Goal: Task Accomplishment & Management: Use online tool/utility

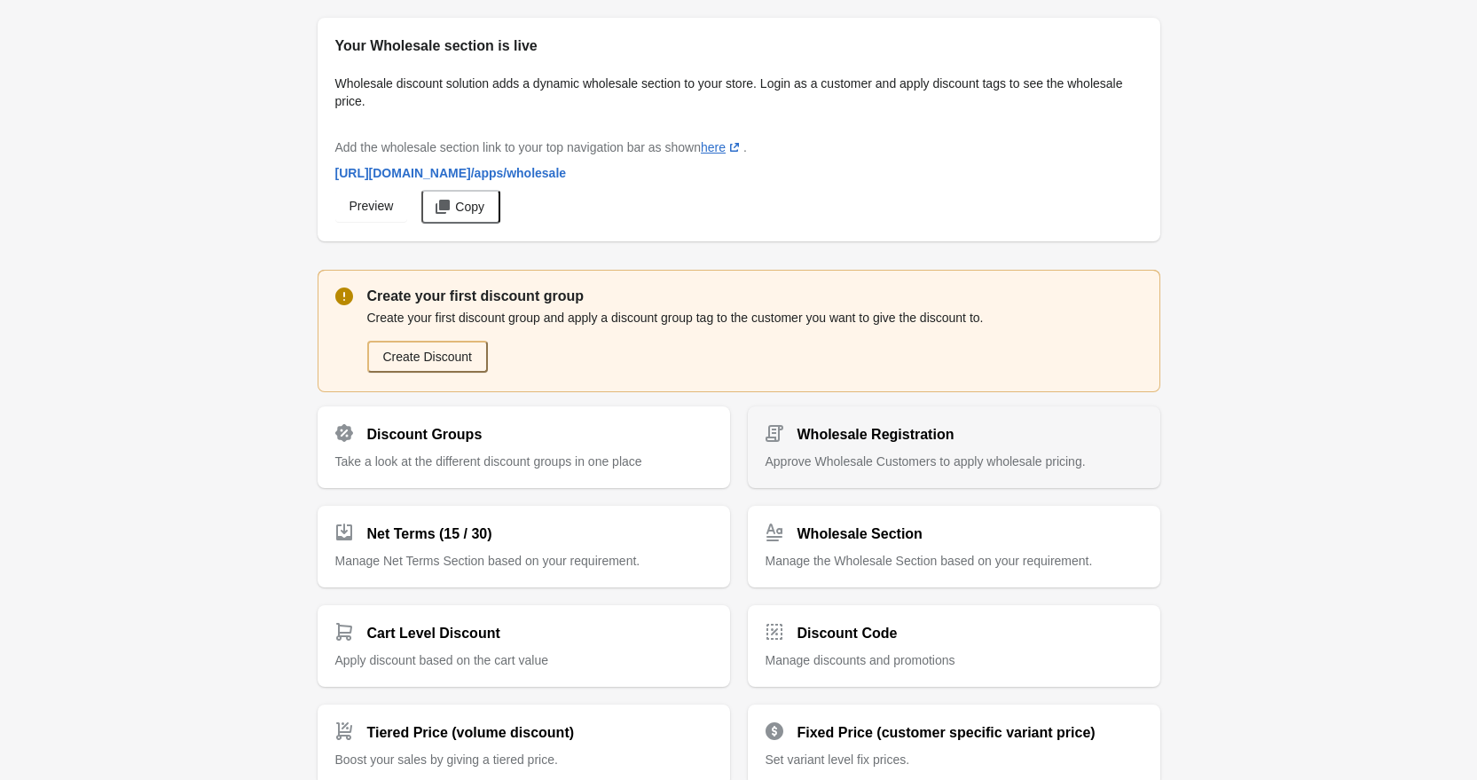
scroll to position [134, 0]
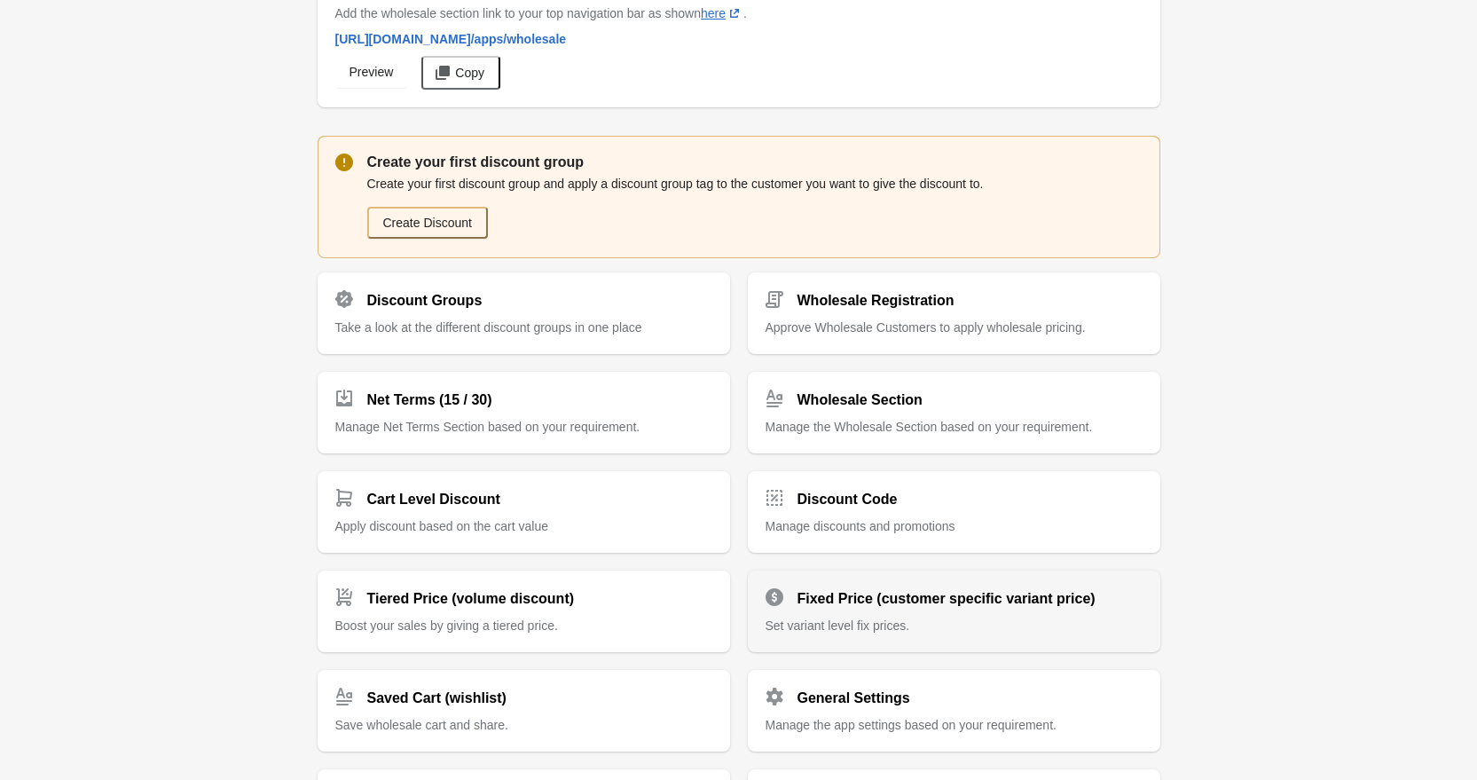
click at [890, 588] on h2 "Fixed Price (customer specific variant price)" at bounding box center [946, 598] width 298 height 21
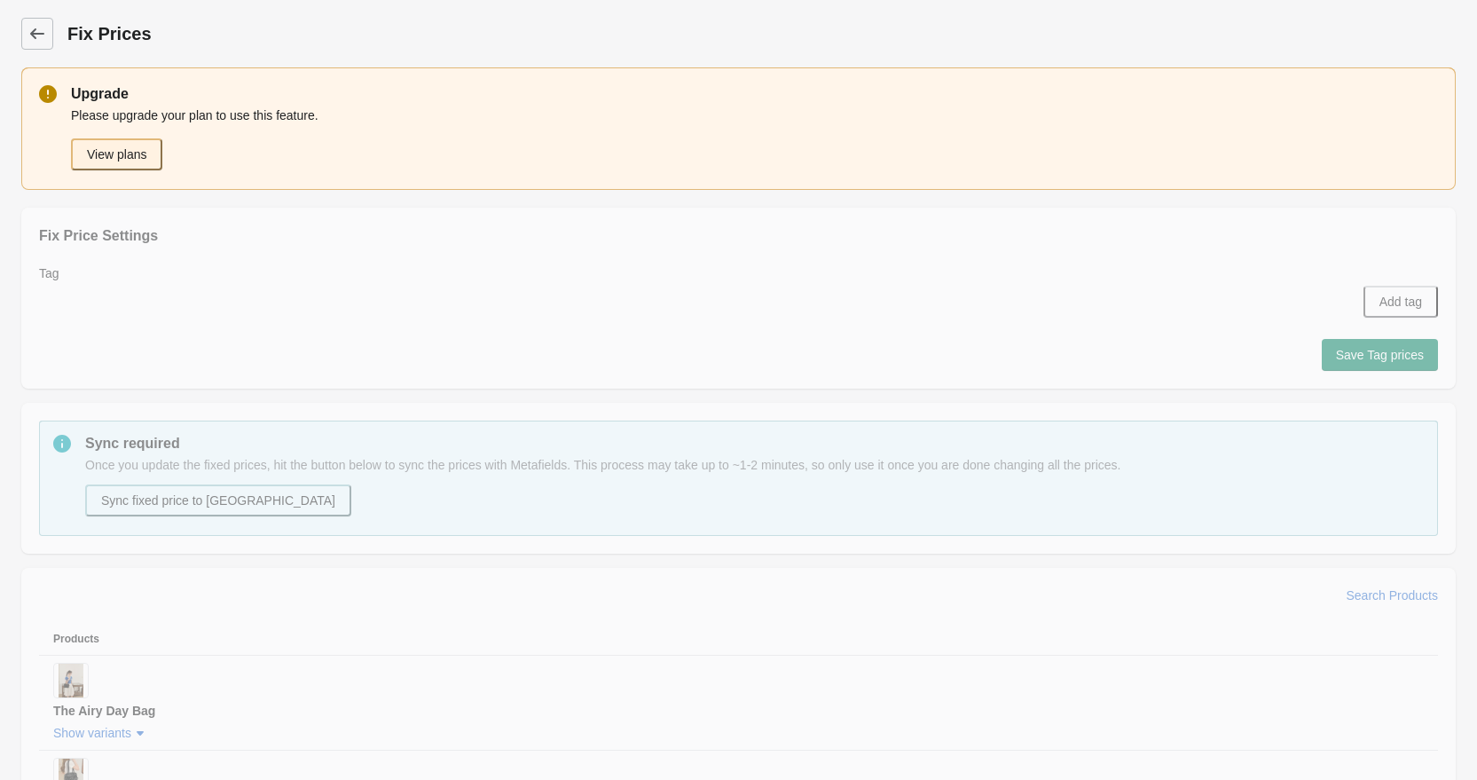
click at [148, 149] on button "View plans" at bounding box center [116, 154] width 91 height 32
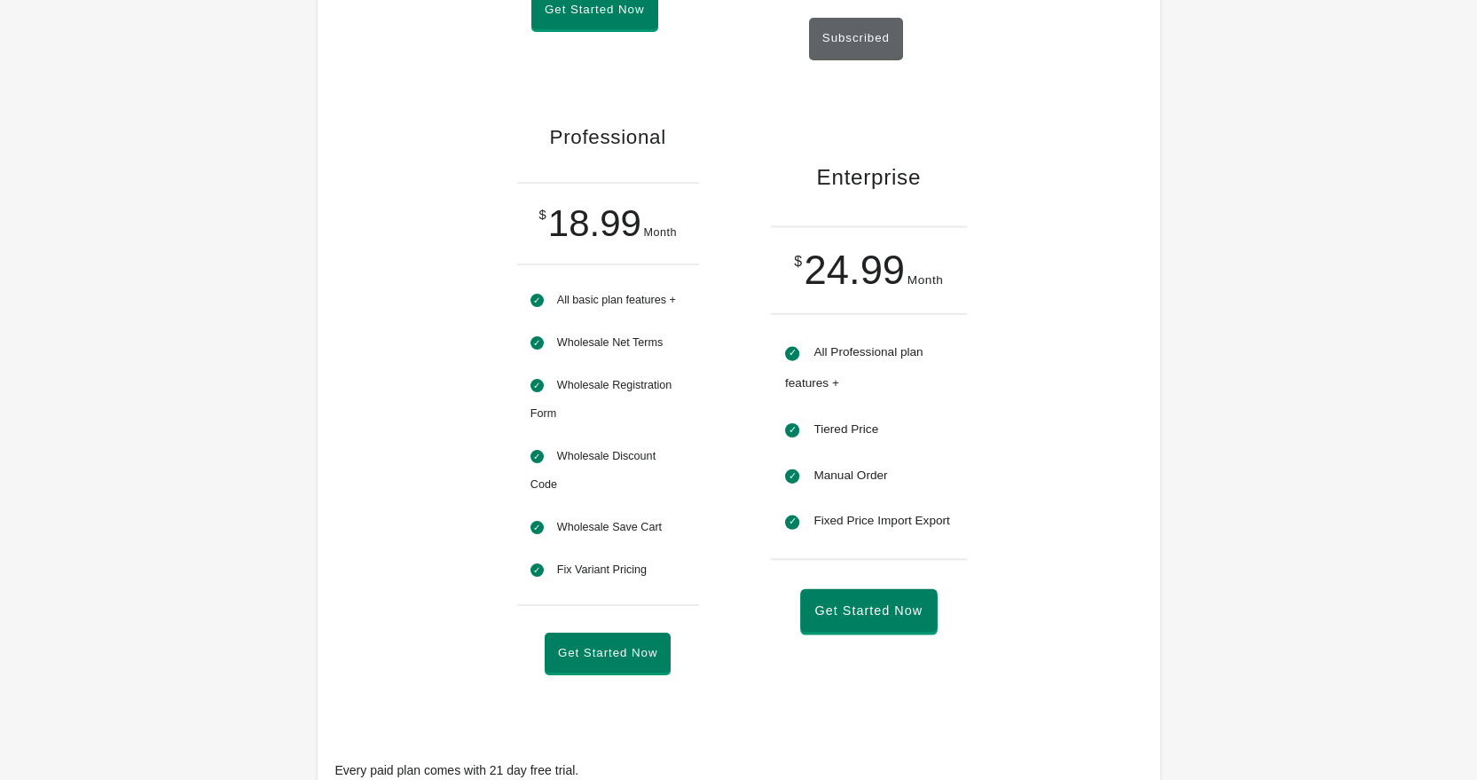
scroll to position [713, 0]
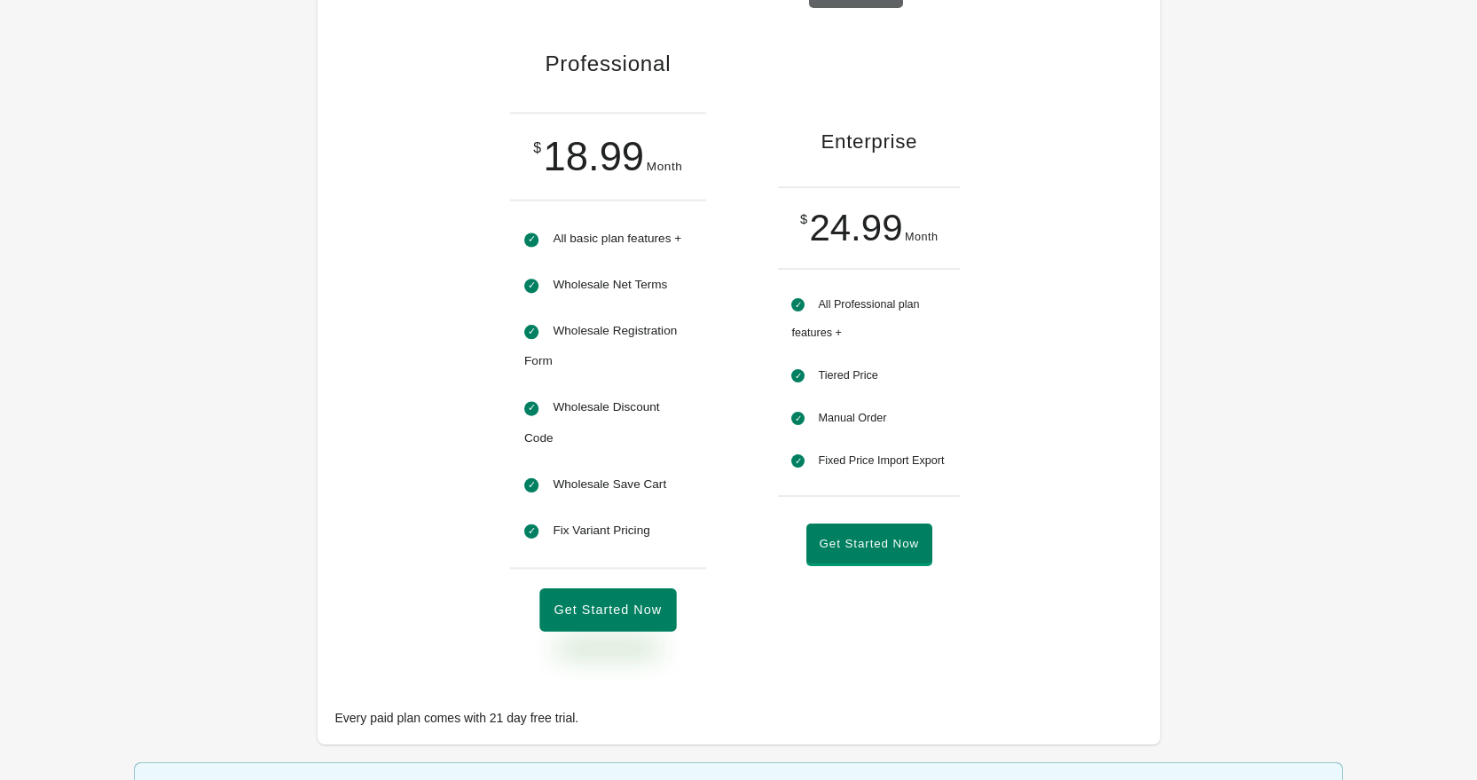
click at [647, 620] on button "Get Started Now" at bounding box center [607, 610] width 137 height 43
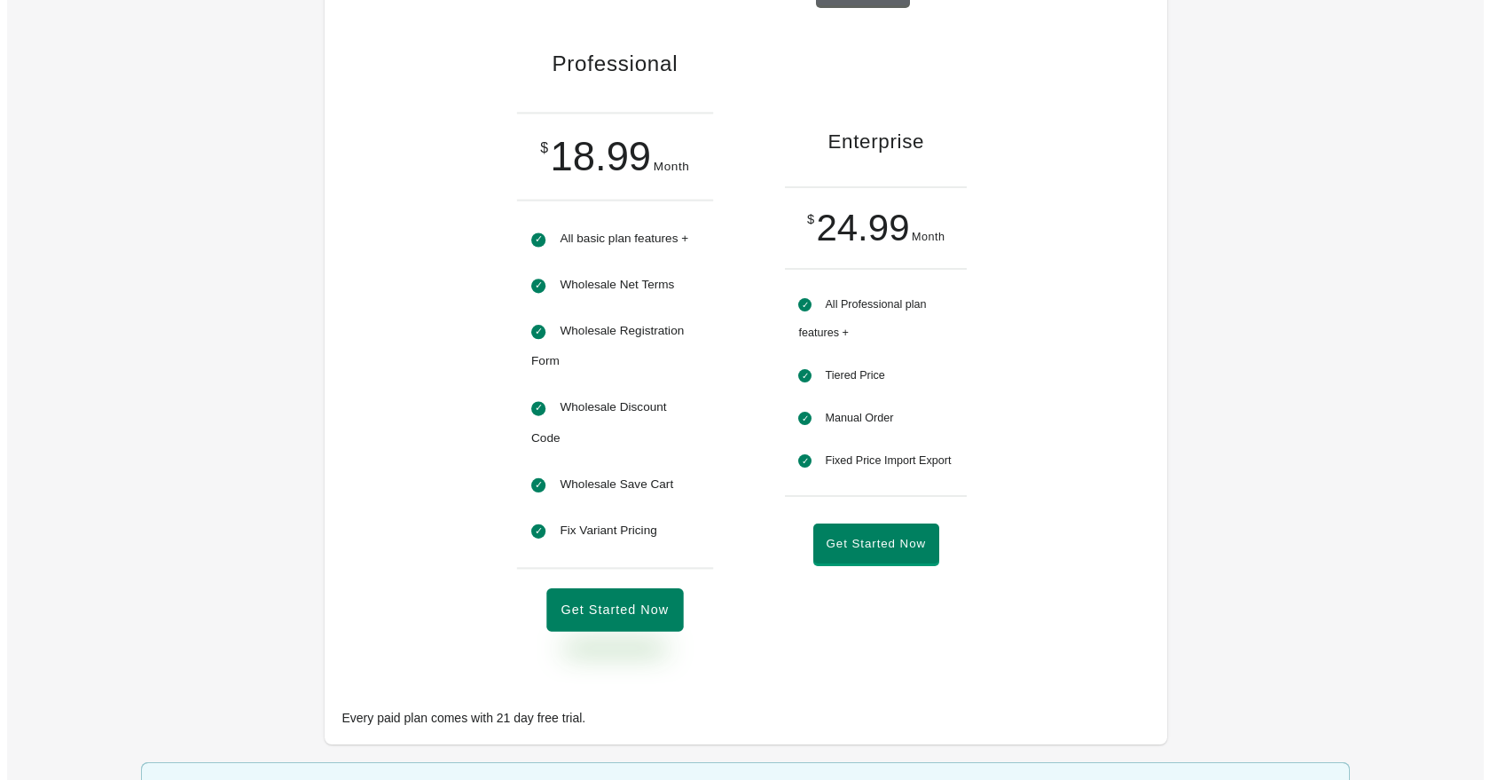
scroll to position [0, 0]
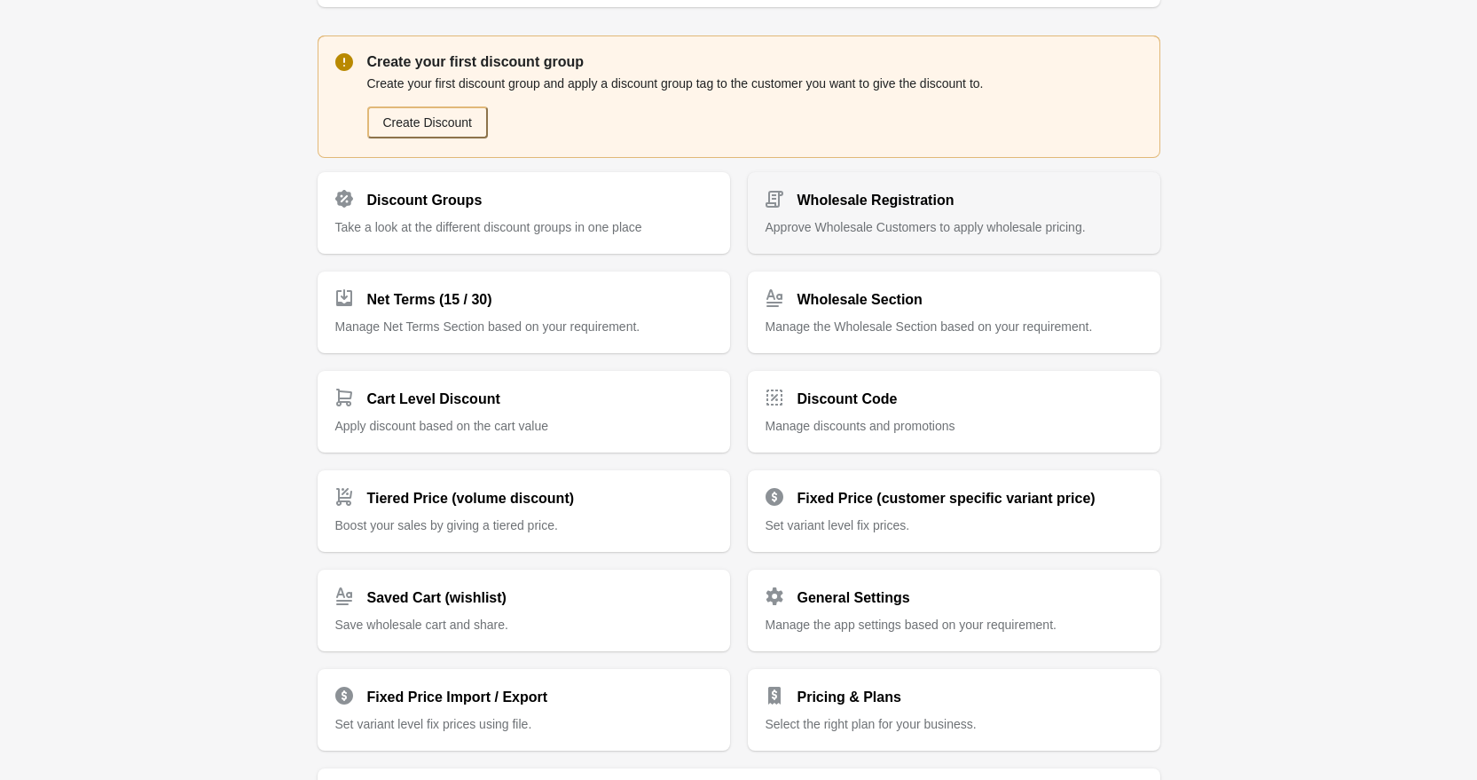
scroll to position [312, 0]
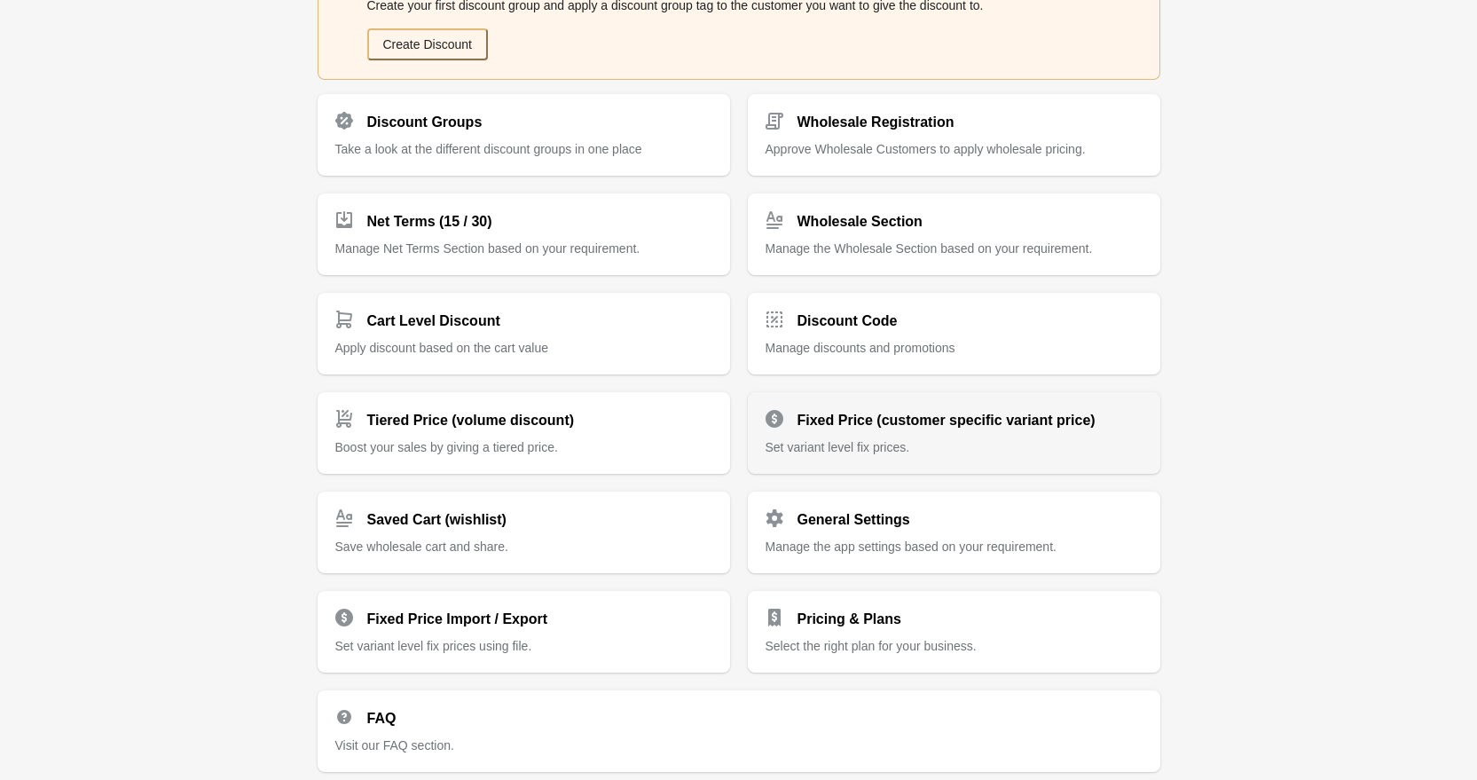
click at [909, 419] on h2 "Fixed Price (customer specific variant price)" at bounding box center [946, 420] width 298 height 21
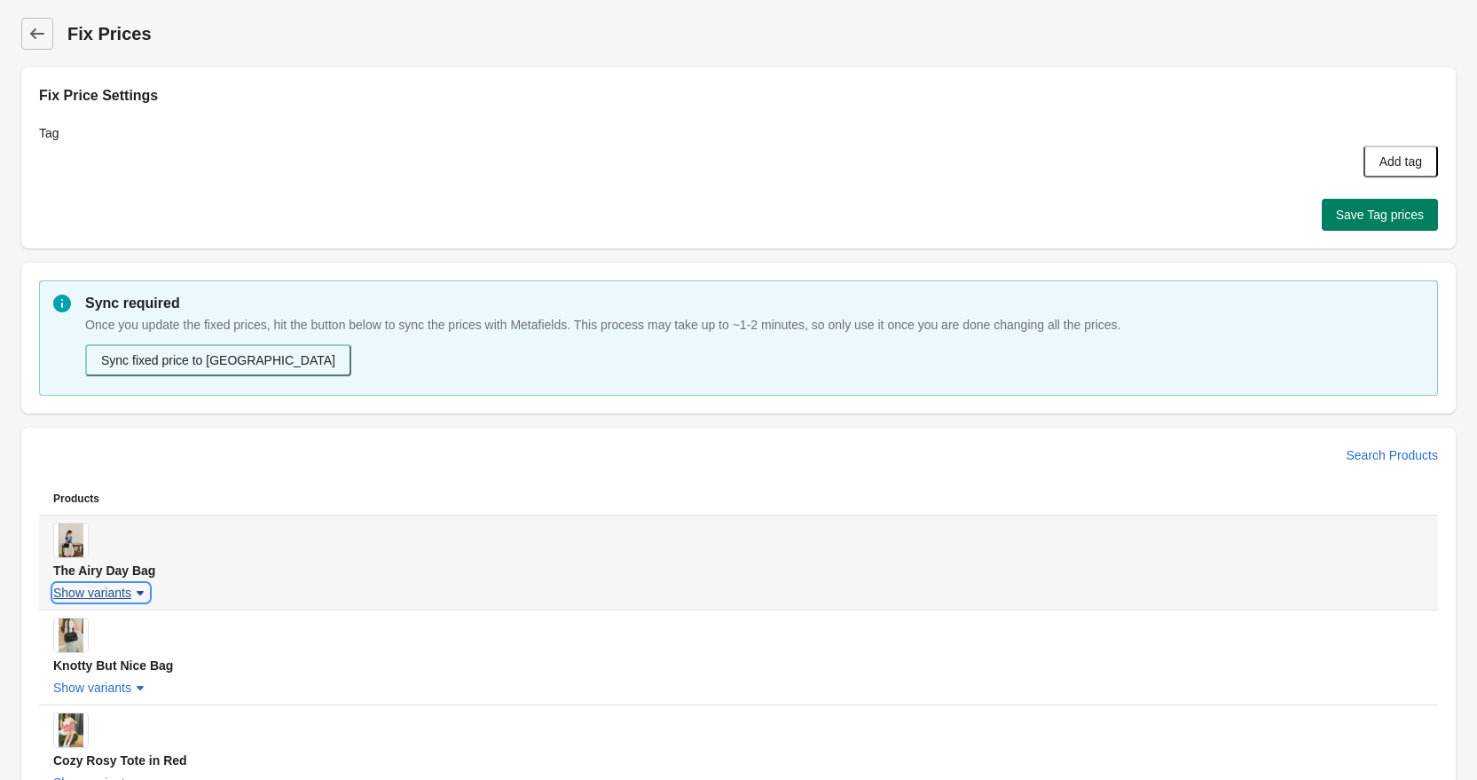
click at [118, 582] on button "Show variants" at bounding box center [101, 592] width 110 height 32
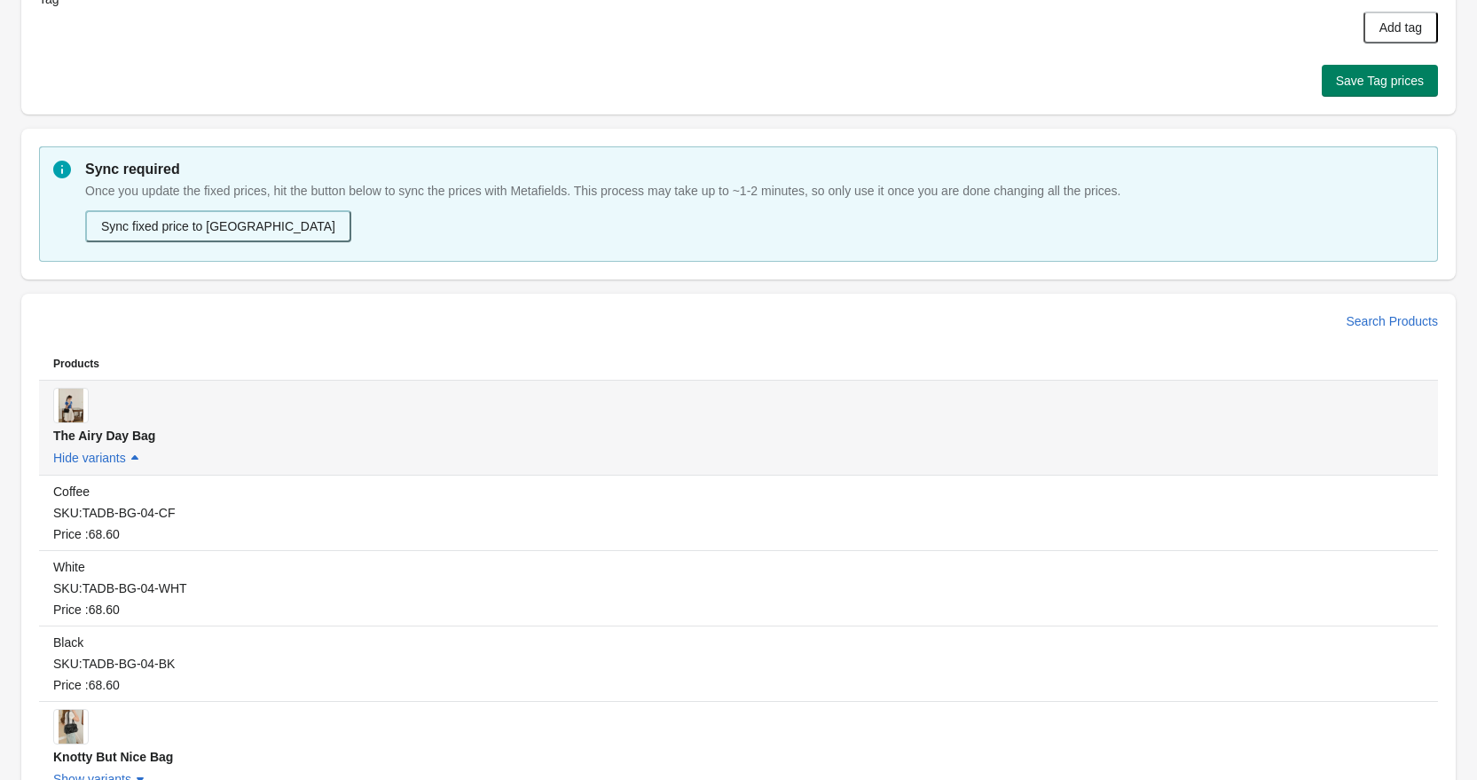
scroll to position [133, 0]
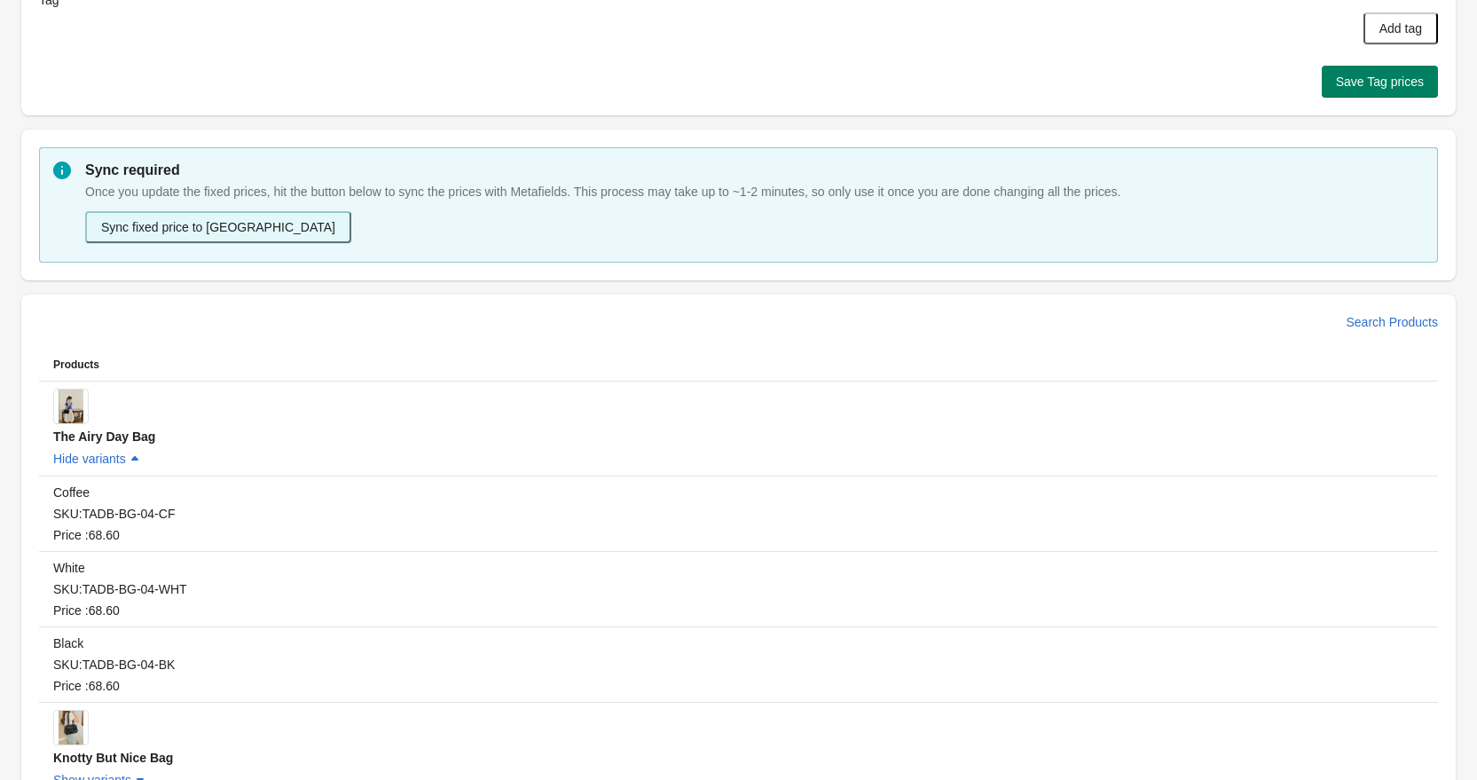
click at [270, 225] on button "Sync fixed price to [GEOGRAPHIC_DATA]" at bounding box center [218, 227] width 266 height 32
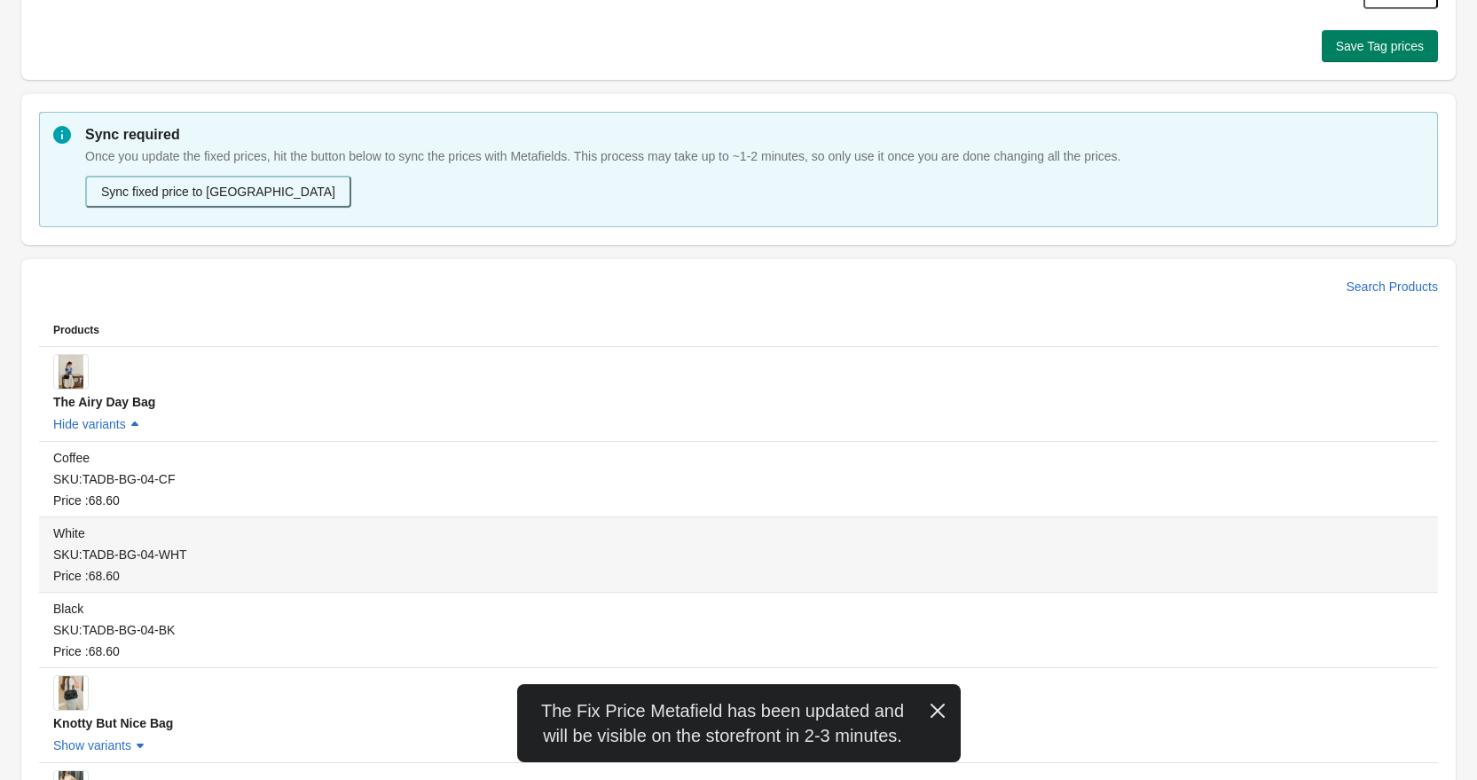
scroll to position [0, 0]
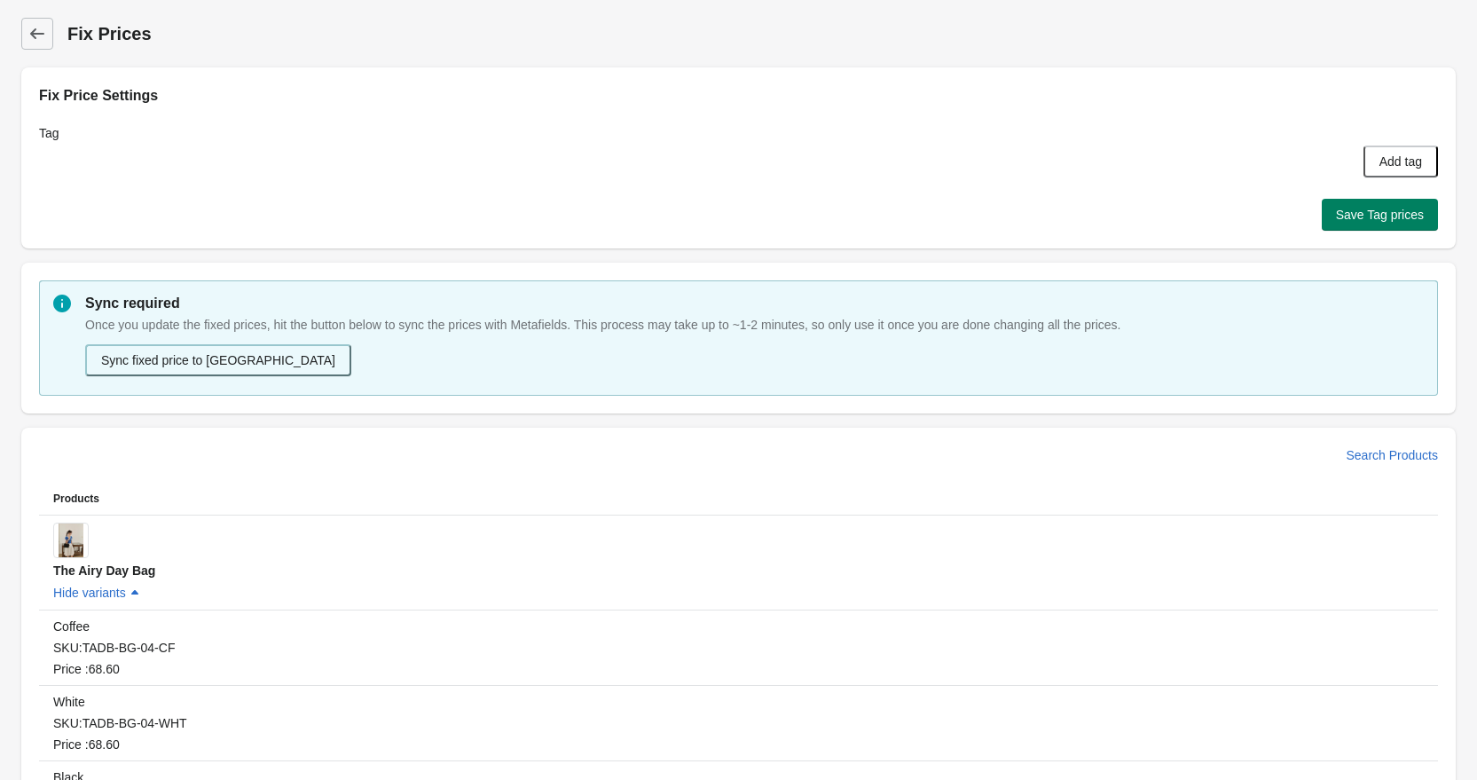
click at [1196, 144] on div "Tag" at bounding box center [694, 150] width 1310 height 53
click at [38, 25] on icon at bounding box center [37, 34] width 18 height 18
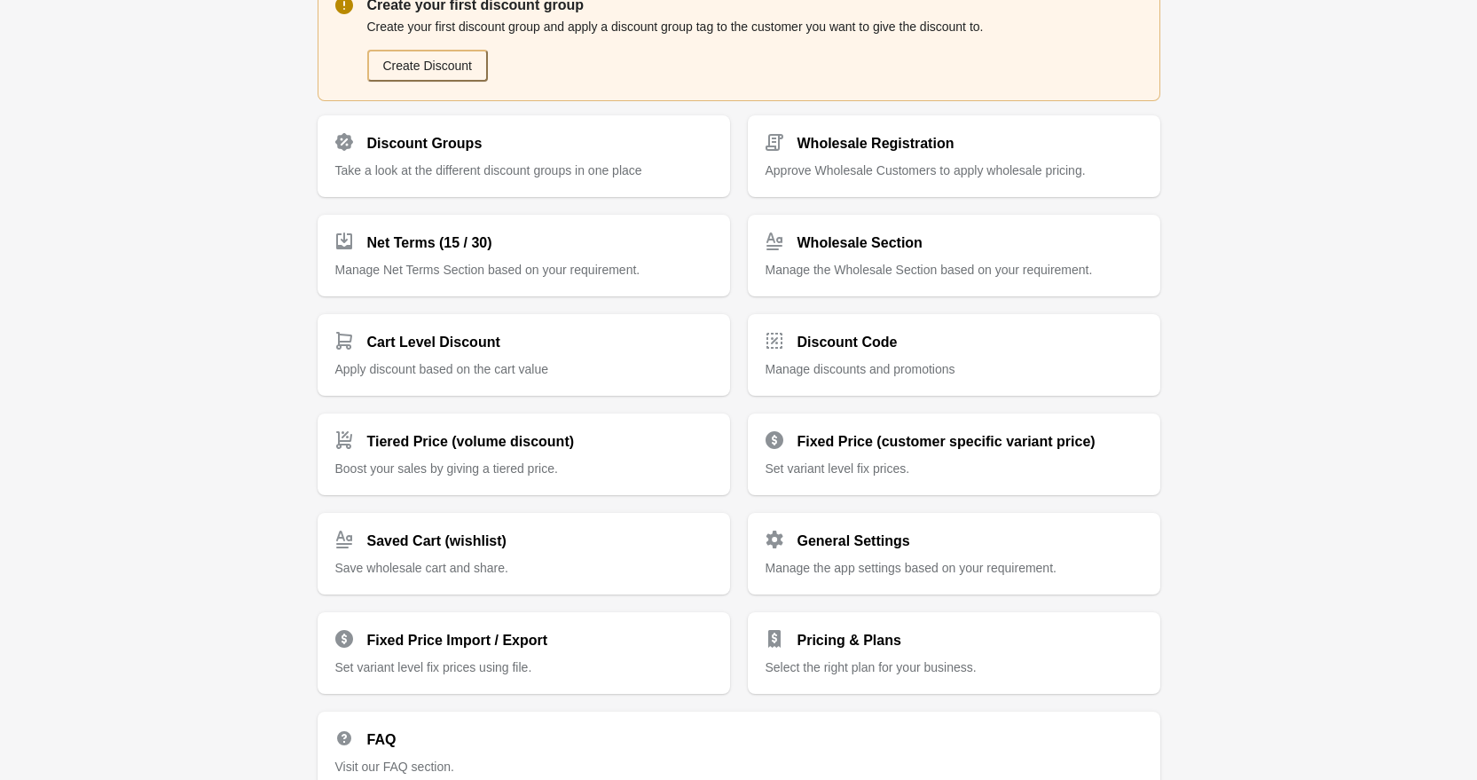
scroll to position [390, 0]
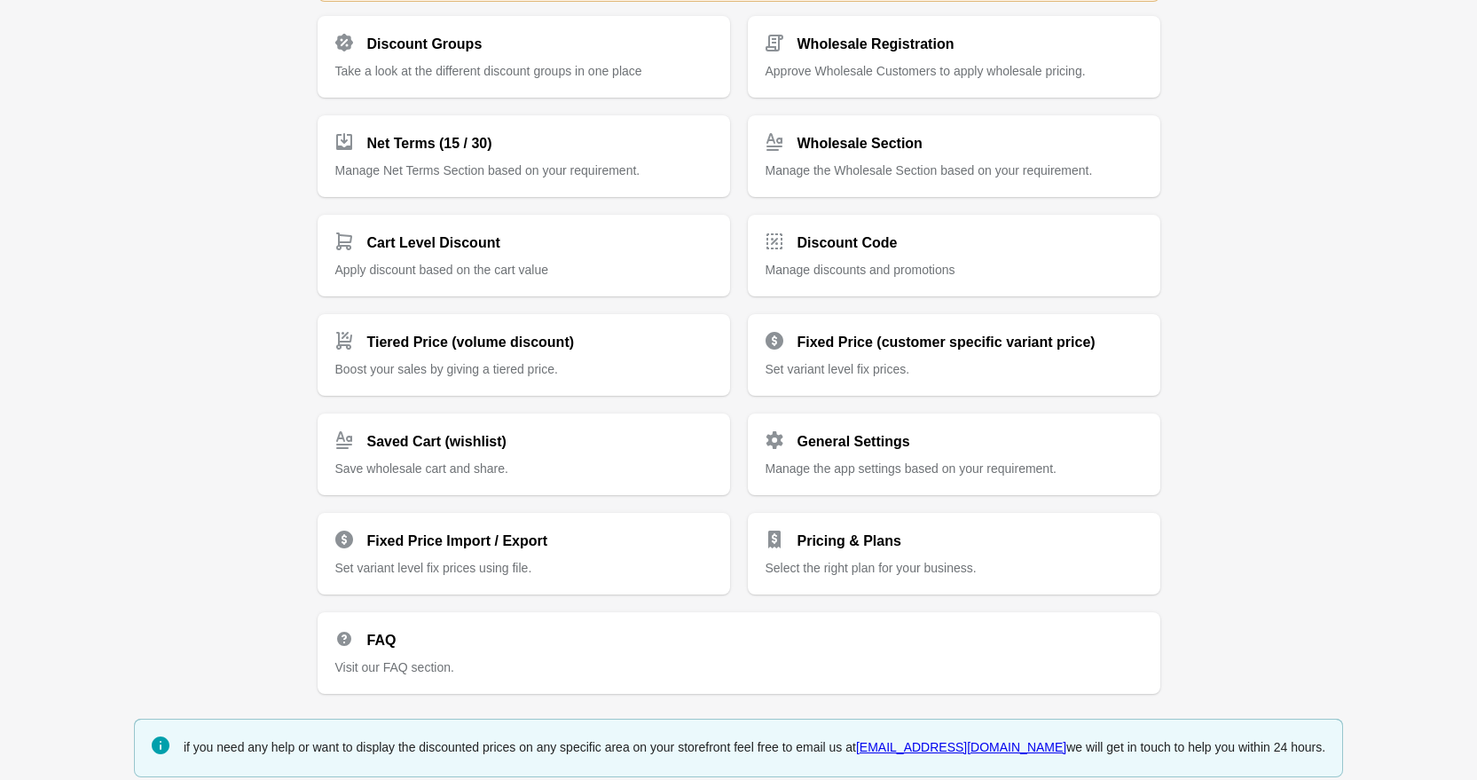
click at [268, 445] on div "Your Wholesale section is live Wholesale discount solution adds a dynamic whole…" at bounding box center [738, 202] width 1477 height 1185
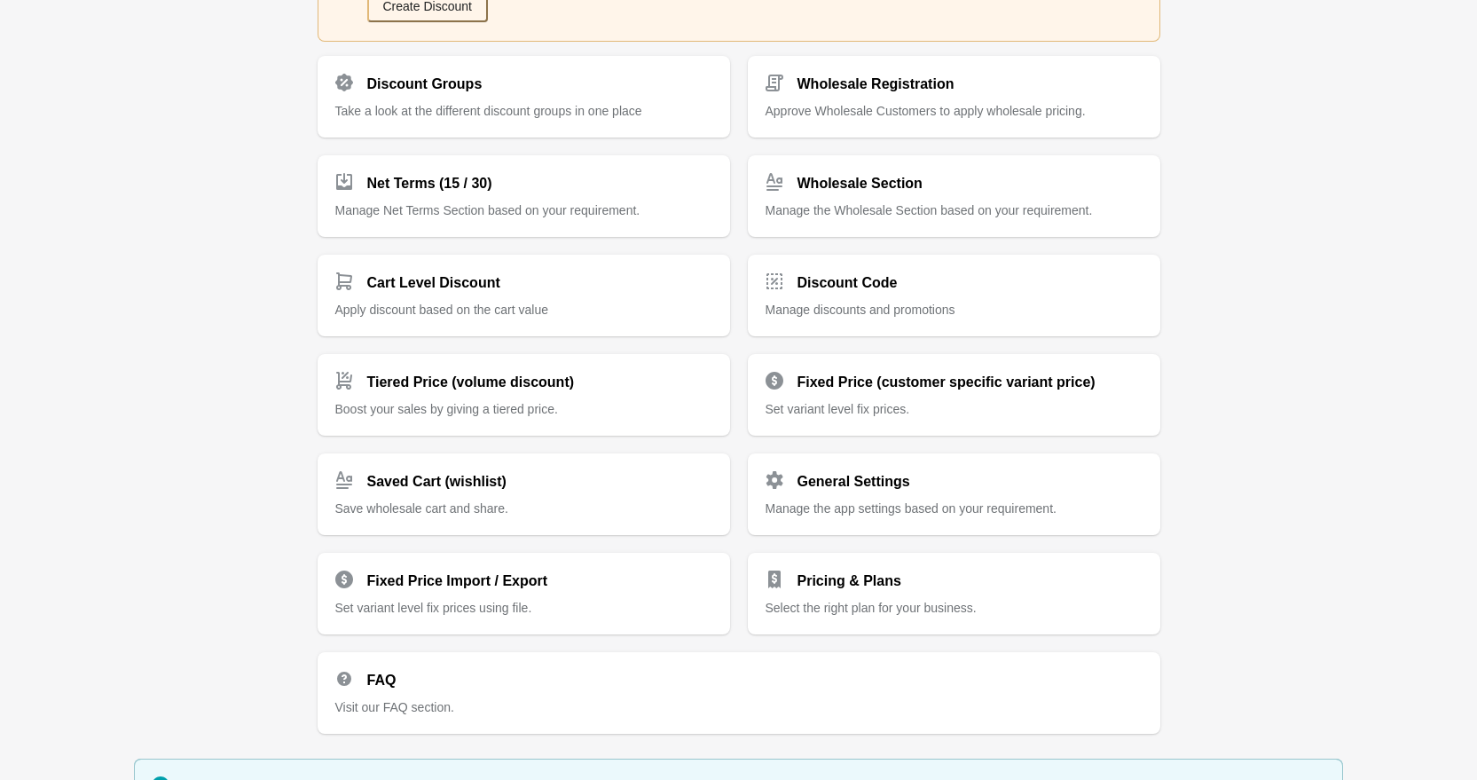
scroll to position [345, 0]
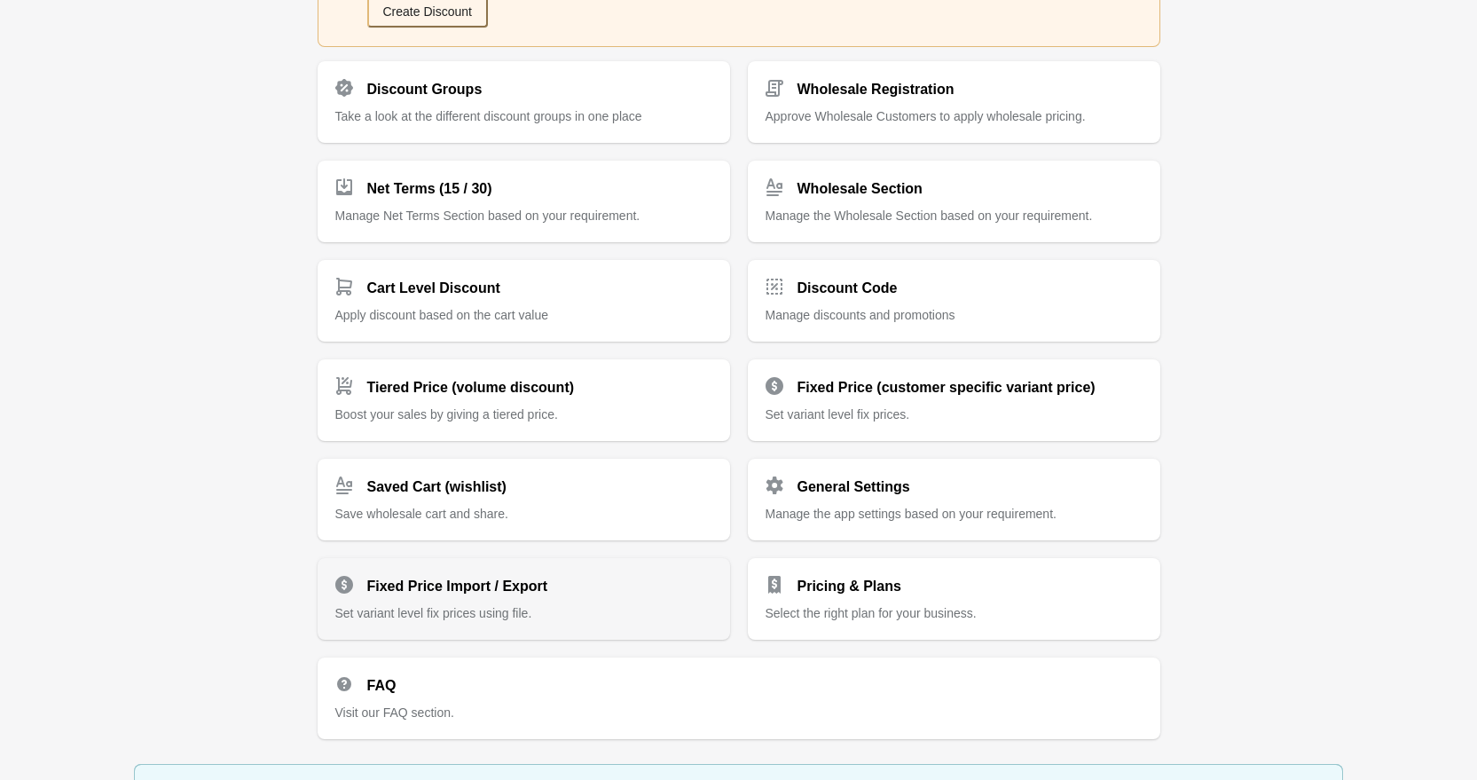
click at [684, 579] on div "Fixed Price Import / Export" at bounding box center [516, 578] width 391 height 35
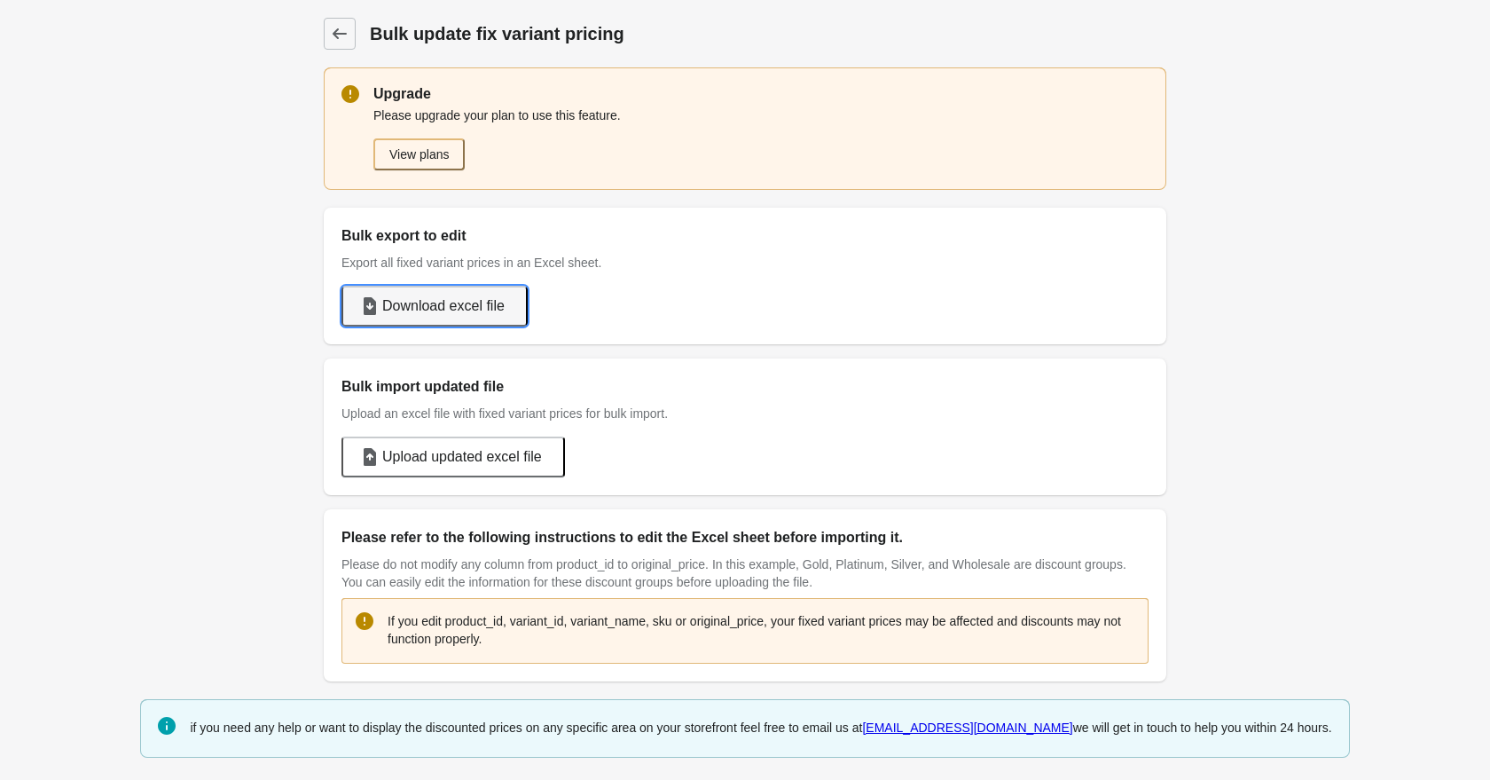
click at [476, 308] on span "Download excel file" at bounding box center [443, 306] width 122 height 18
click at [428, 153] on button "View plans" at bounding box center [418, 154] width 91 height 32
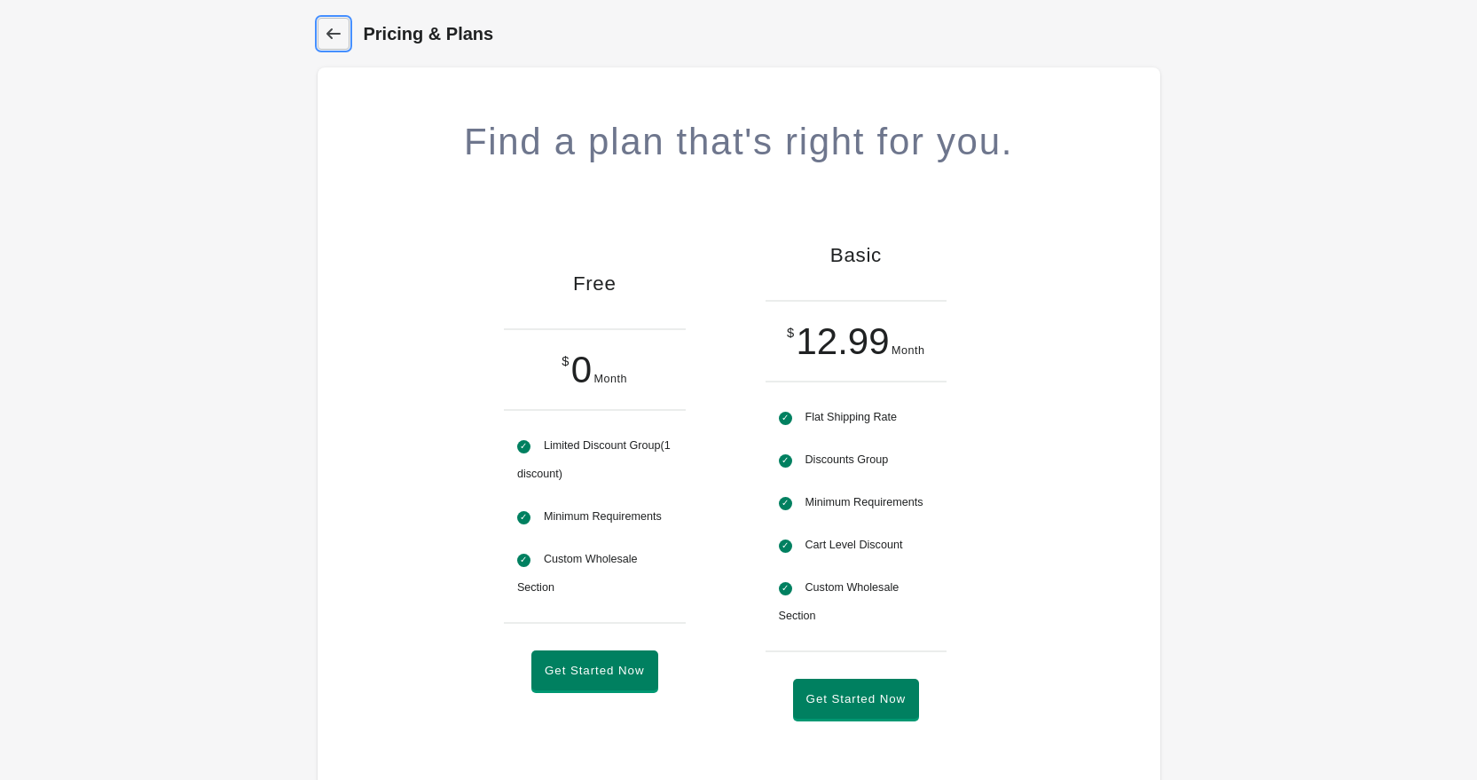
click at [342, 42] on link "Dashboard" at bounding box center [333, 34] width 32 height 32
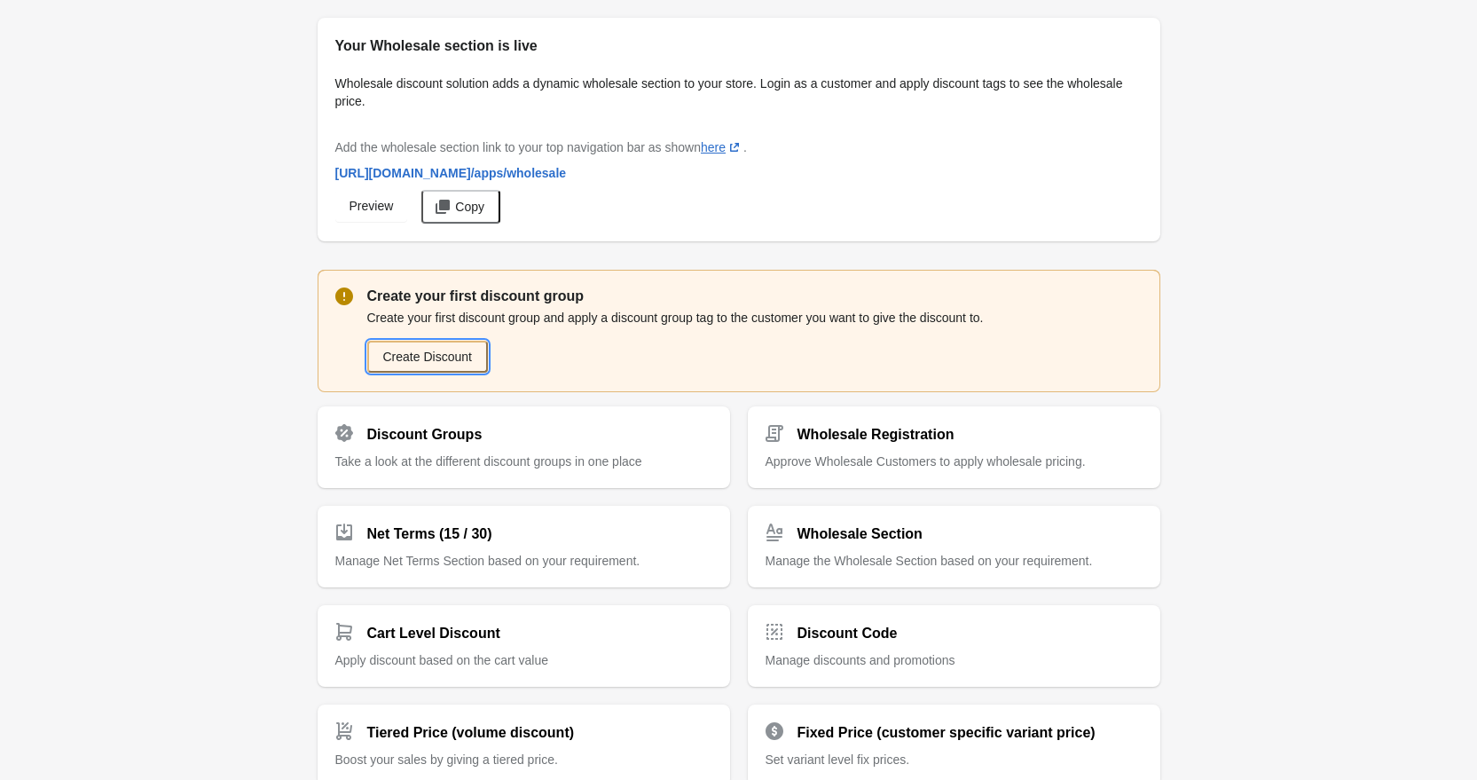
click at [470, 356] on button "Create Discount" at bounding box center [427, 357] width 121 height 32
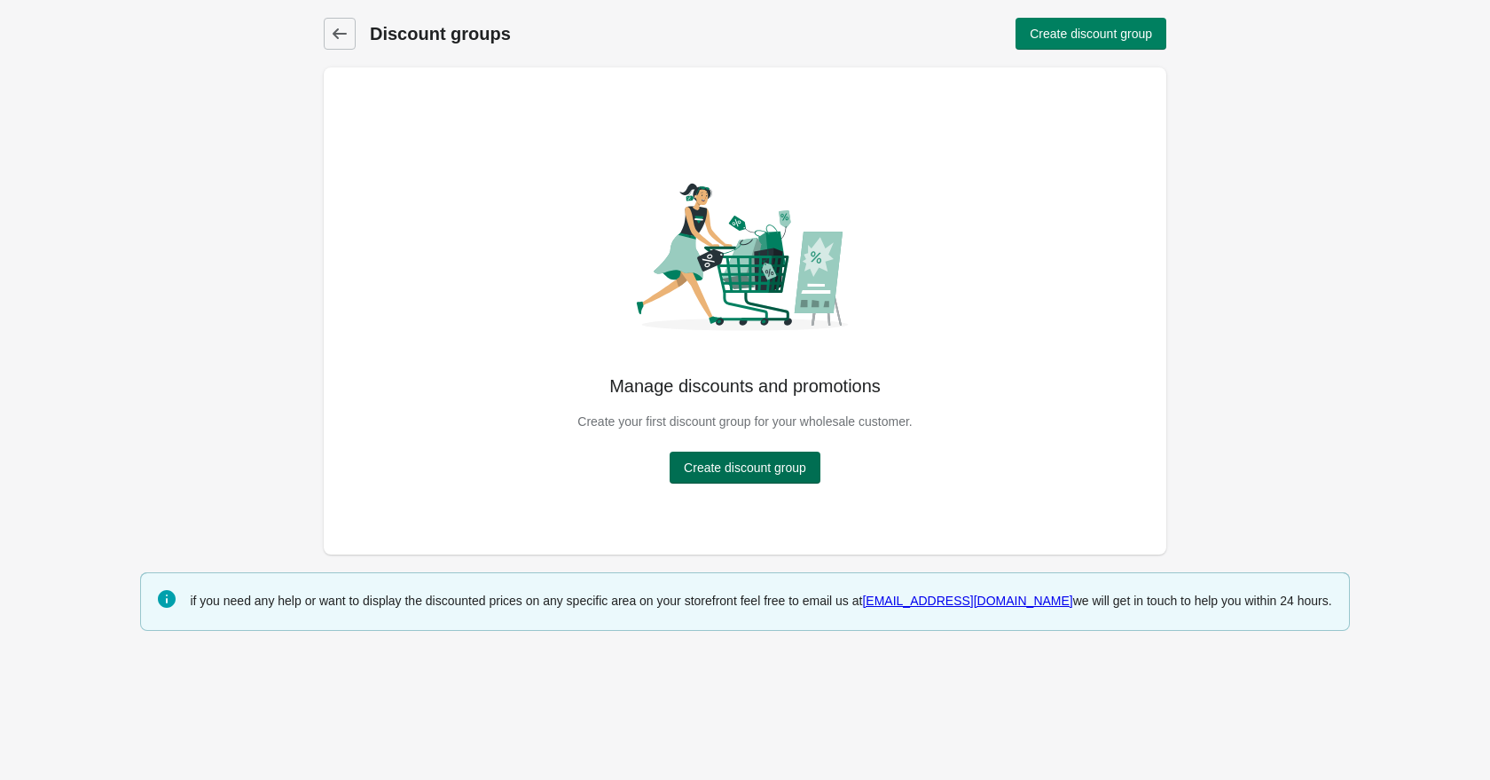
click at [791, 470] on span "Create discount group" at bounding box center [745, 467] width 122 height 14
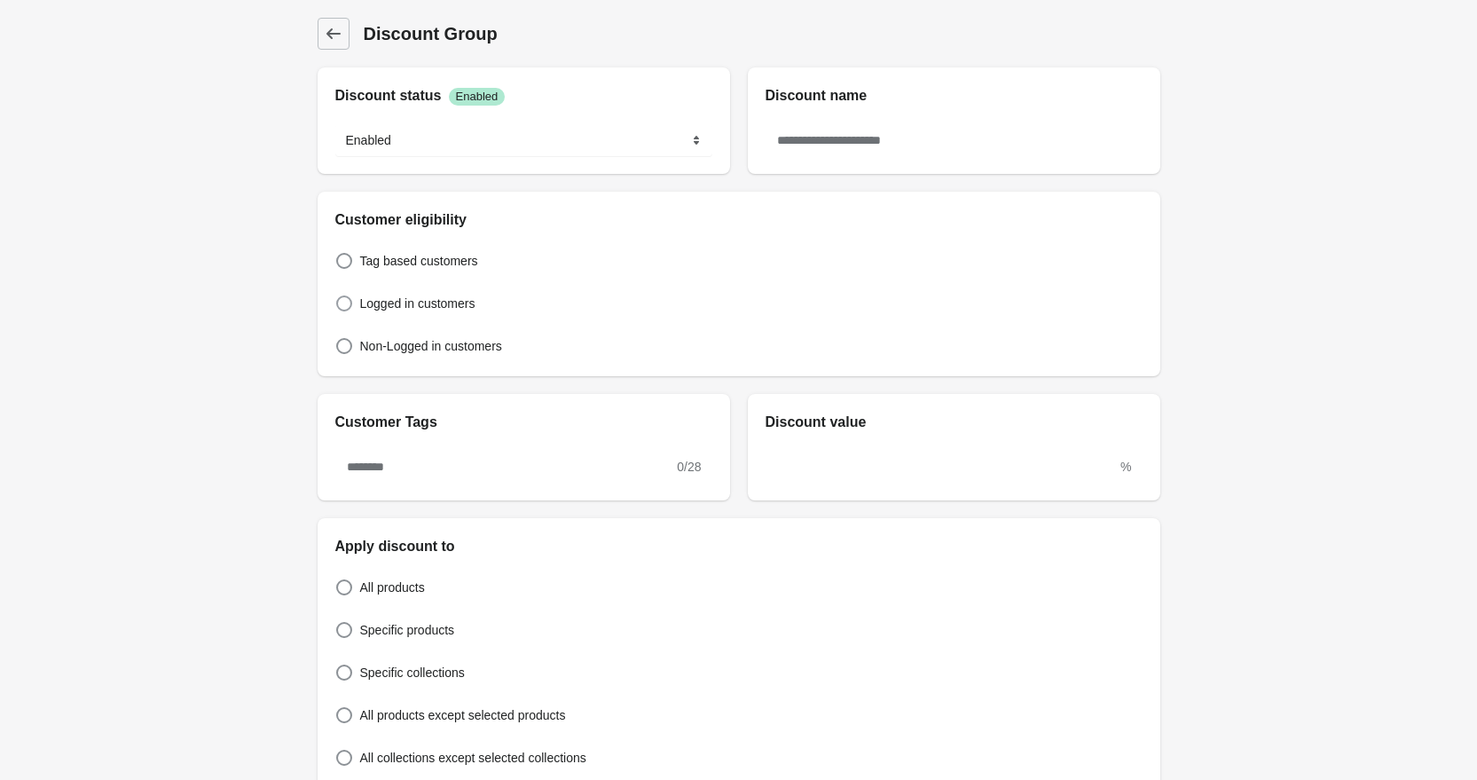
click at [448, 307] on span "Logged in customers" at bounding box center [417, 303] width 115 height 18
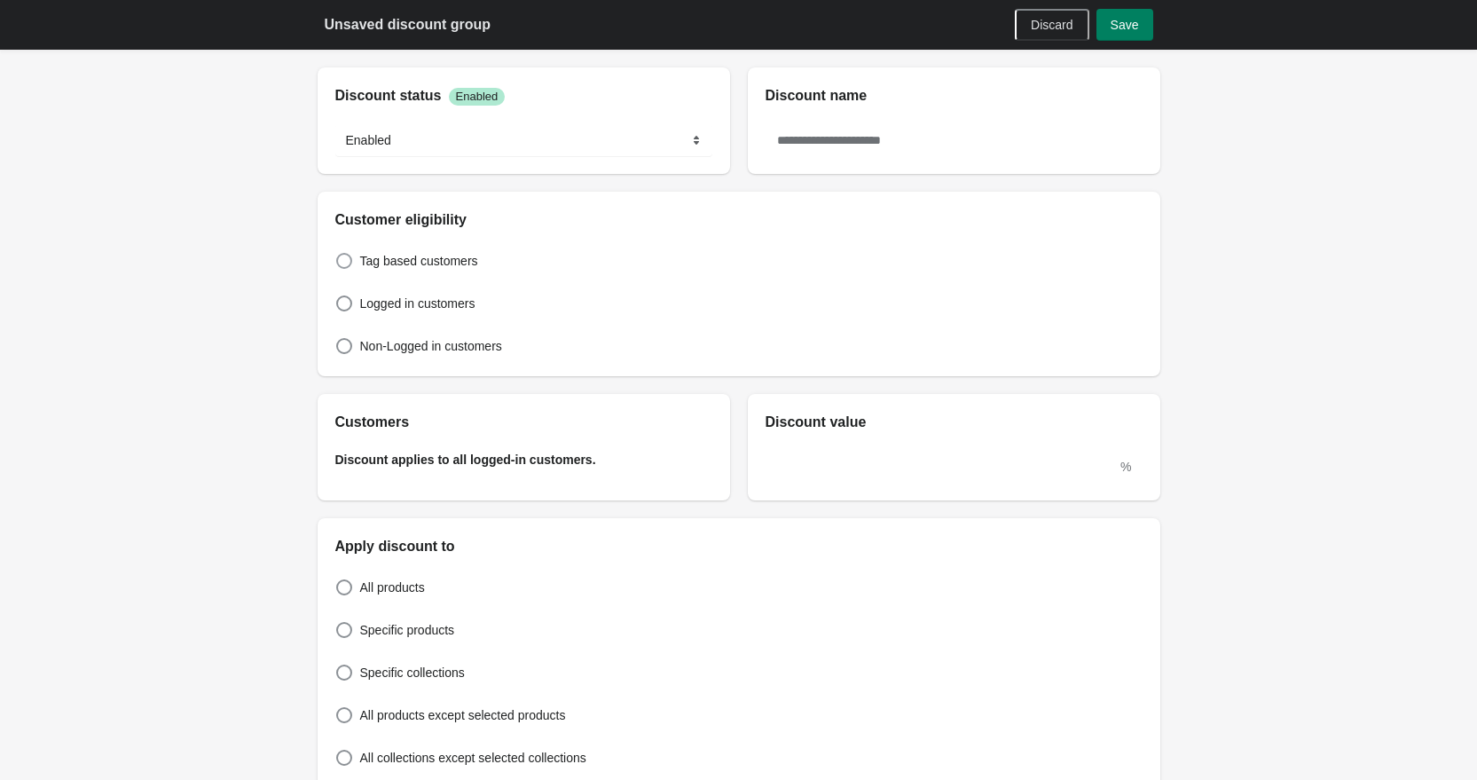
click at [399, 265] on span "Tag based customers" at bounding box center [419, 261] width 118 height 18
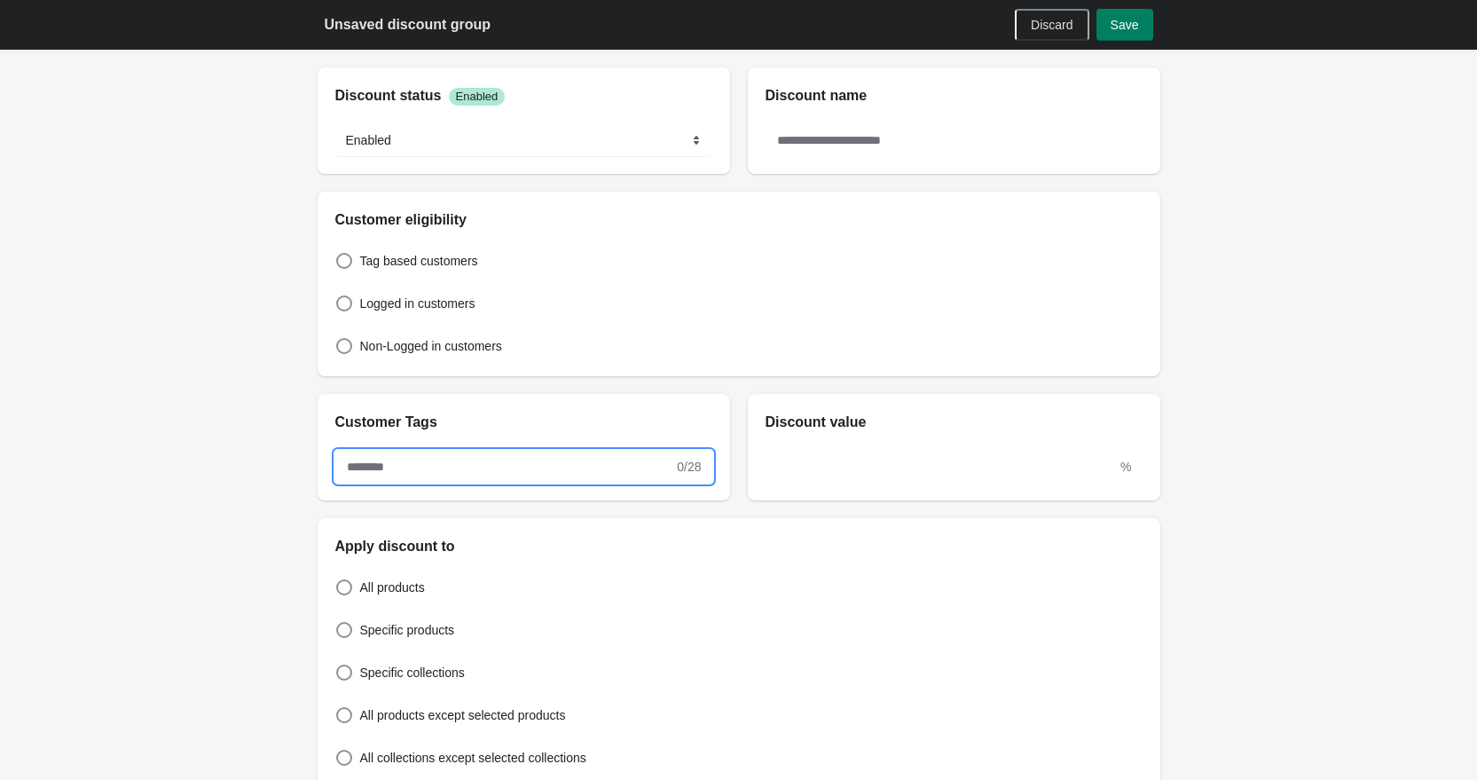
click at [520, 478] on input "text" at bounding box center [504, 467] width 339 height 32
type input "*"
type input "******"
click at [254, 532] on div "Discount Group Discount Group Discount status Success Enabled ******* ******** …" at bounding box center [738, 709] width 1477 height 1418
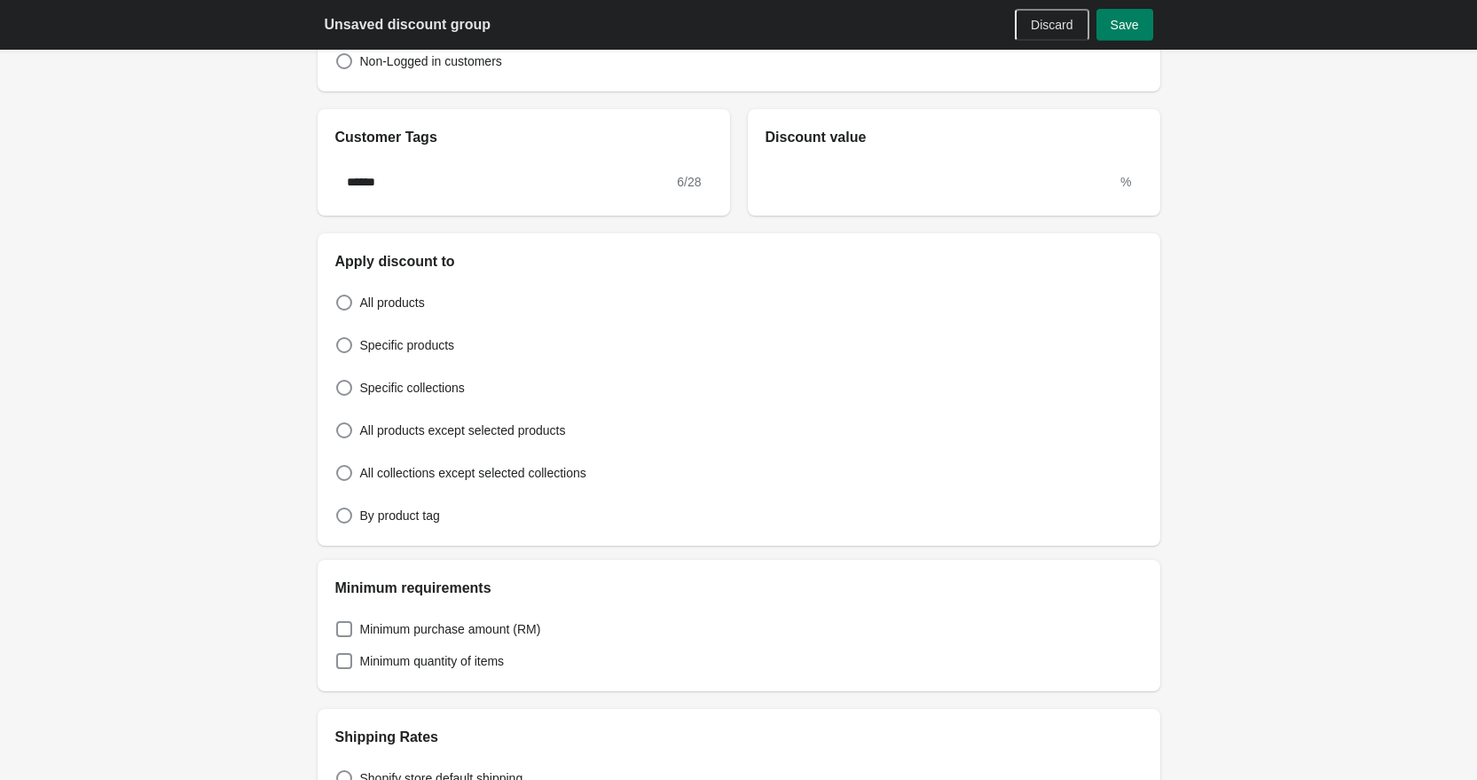
scroll to position [303, 0]
